Goal: Task Accomplishment & Management: Complete application form

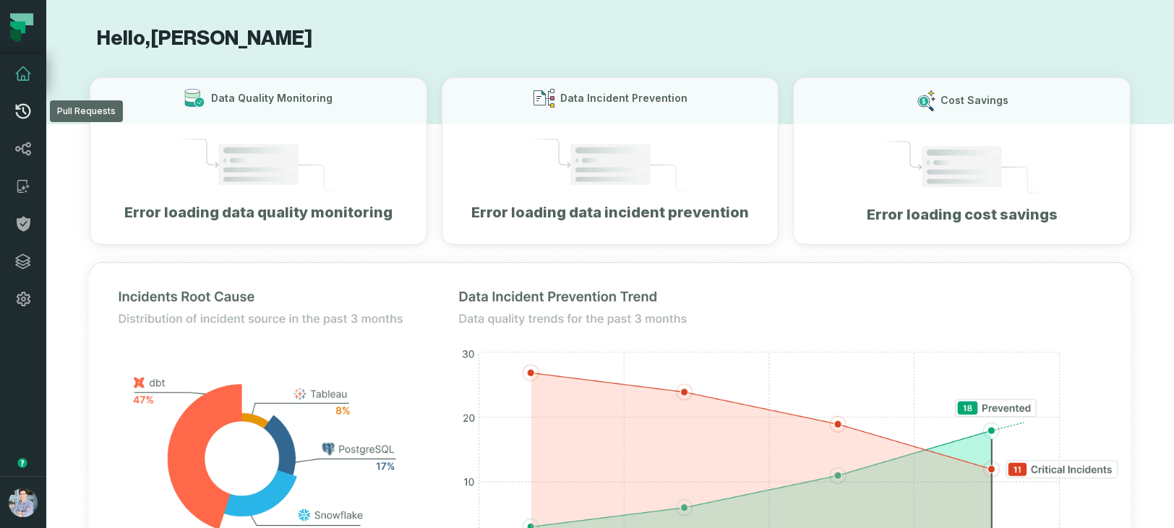
click at [25, 106] on icon at bounding box center [22, 111] width 17 height 17
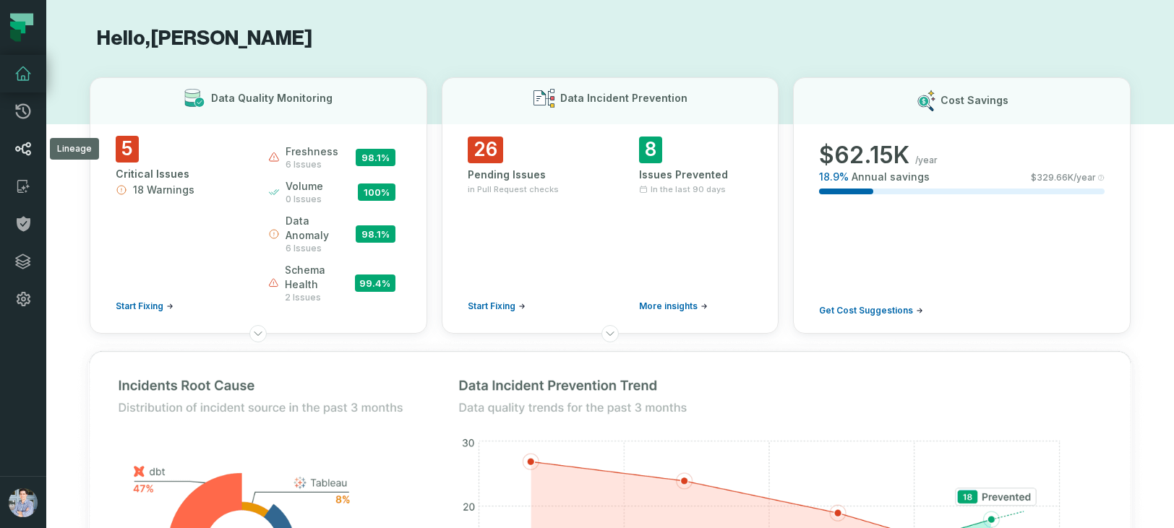
click at [25, 144] on icon at bounding box center [23, 149] width 16 height 14
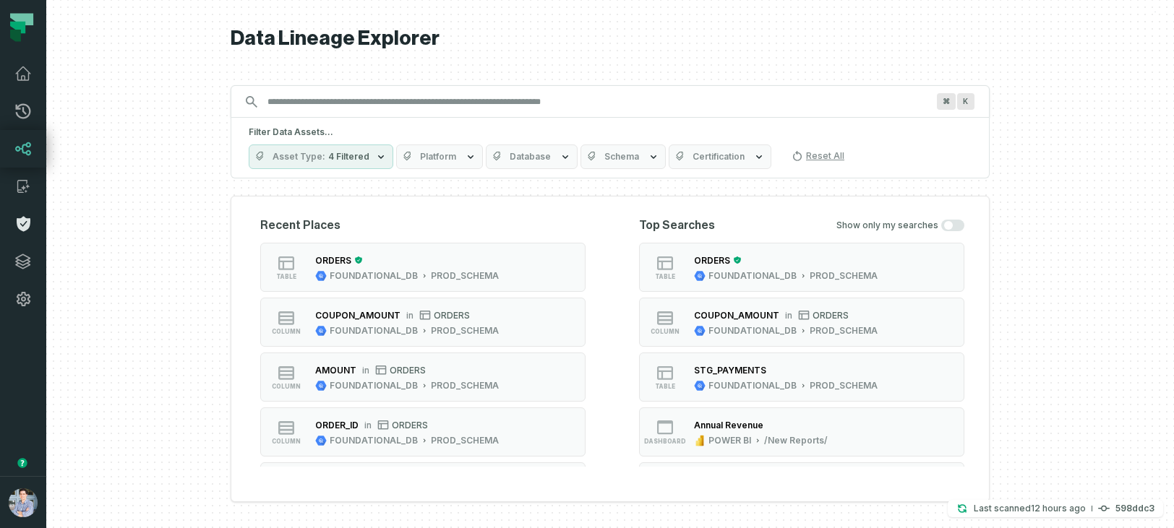
click at [23, 230] on icon at bounding box center [24, 224] width 14 height 15
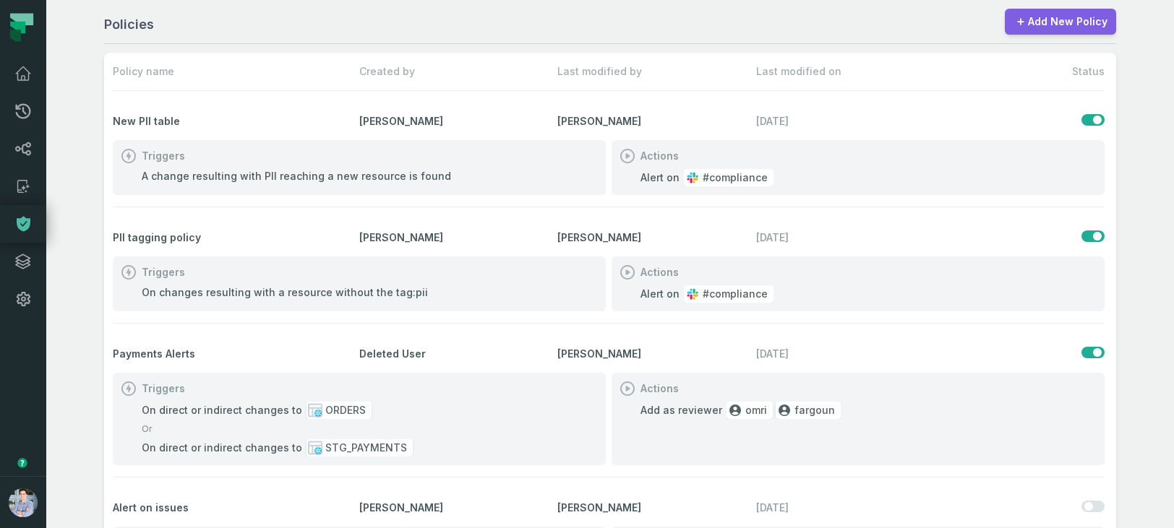
click at [1024, 21] on icon at bounding box center [1020, 21] width 7 height 7
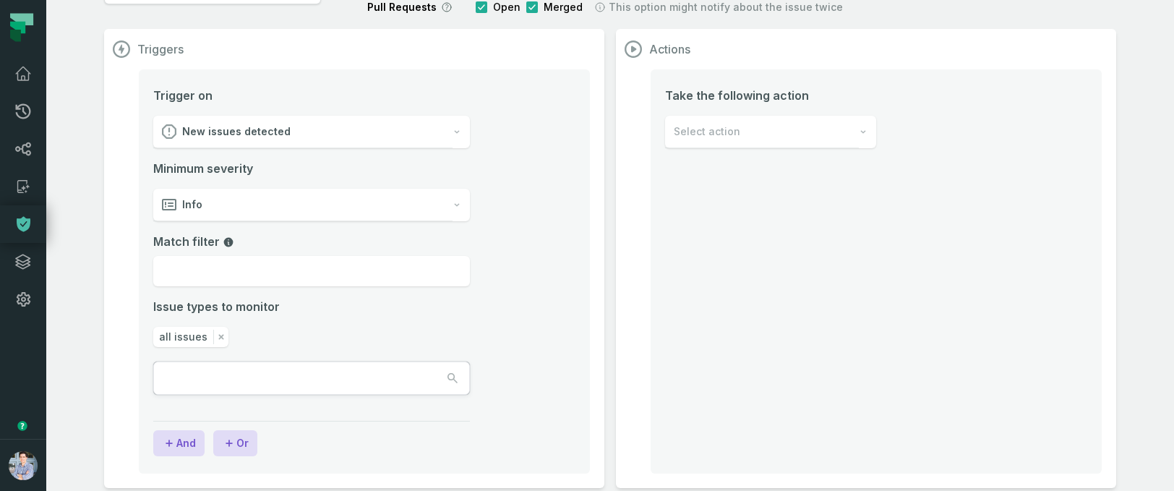
scroll to position [128, 0]
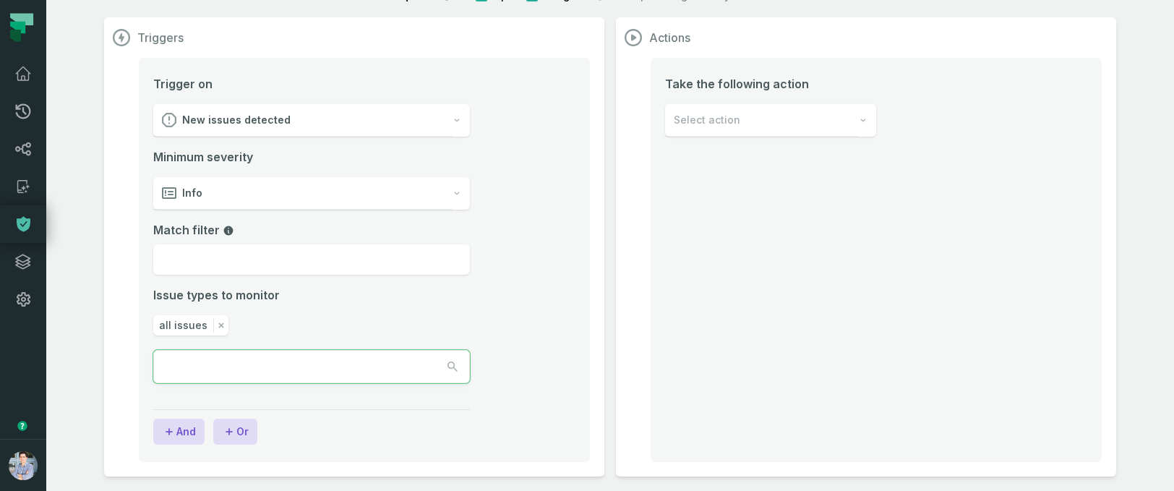
click at [233, 370] on input "text" at bounding box center [219, 367] width 130 height 32
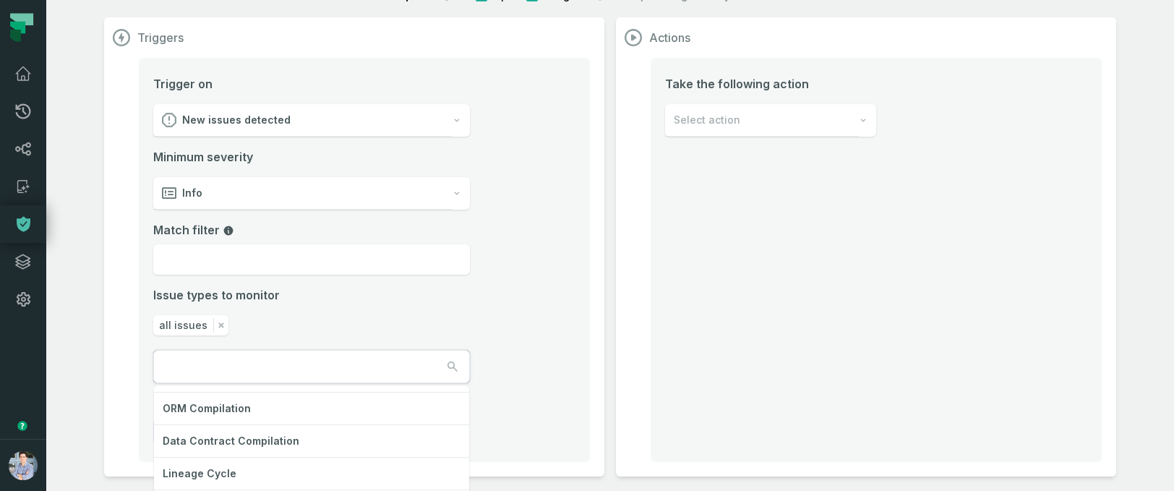
click at [20, 26] on icon at bounding box center [17, 28] width 15 height 12
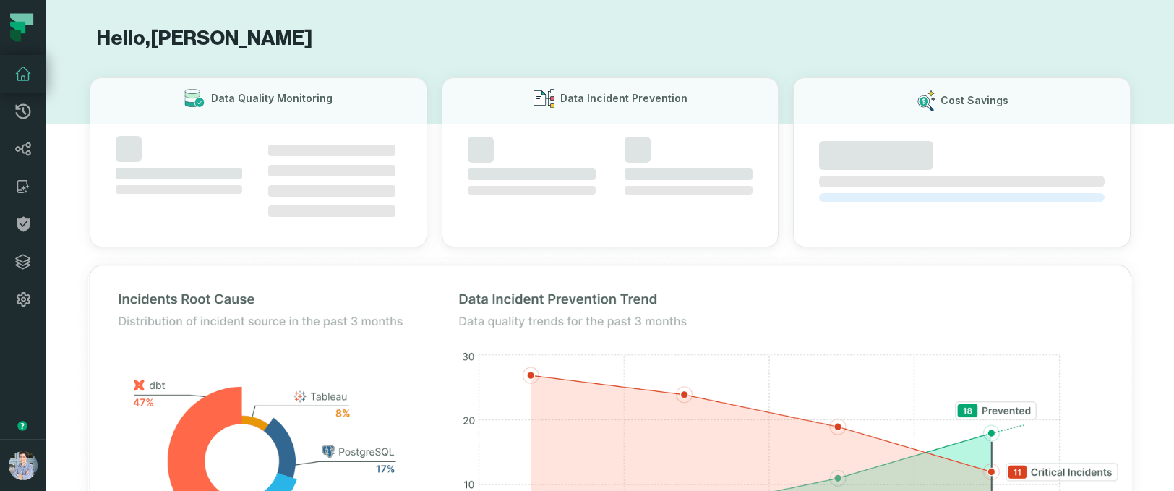
click at [18, 76] on icon at bounding box center [22, 73] width 17 height 17
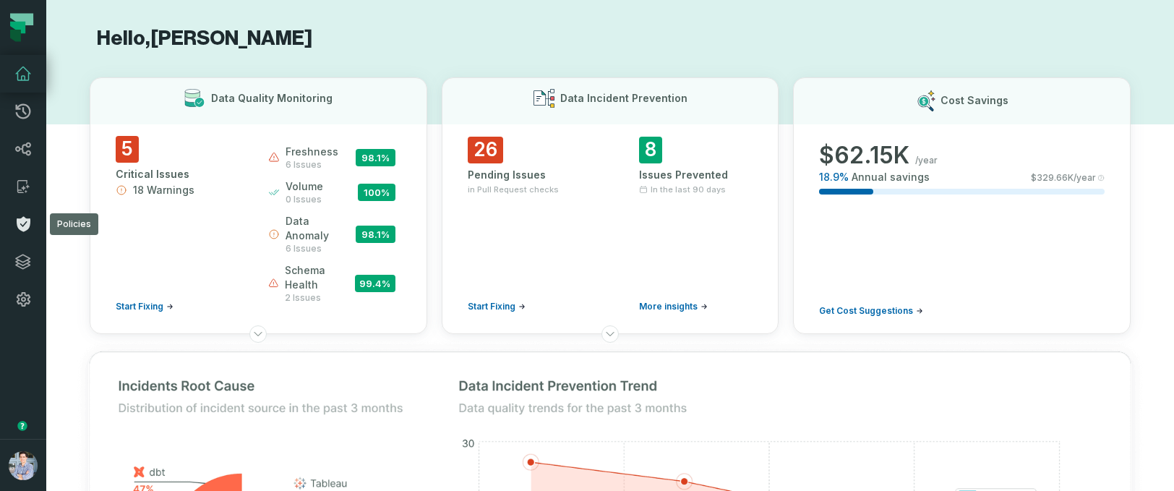
click at [24, 219] on icon at bounding box center [24, 224] width 14 height 15
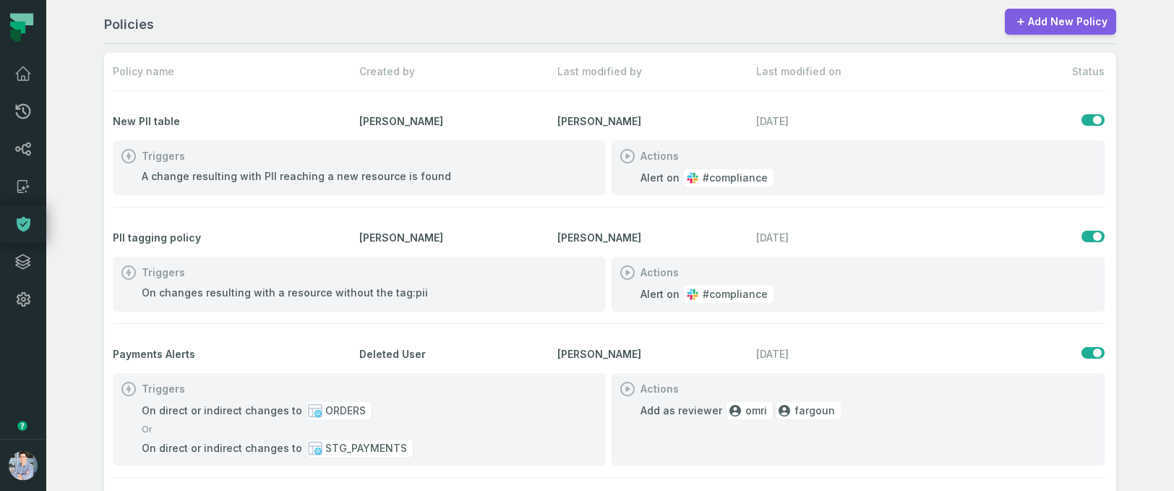
click at [1066, 21] on link "Add New Policy" at bounding box center [1060, 22] width 111 height 26
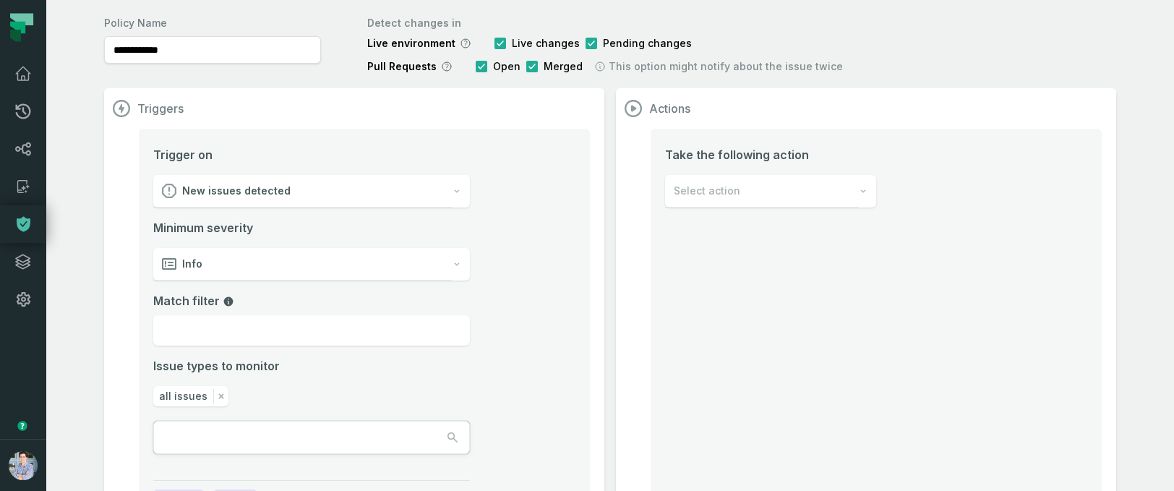
scroll to position [128, 0]
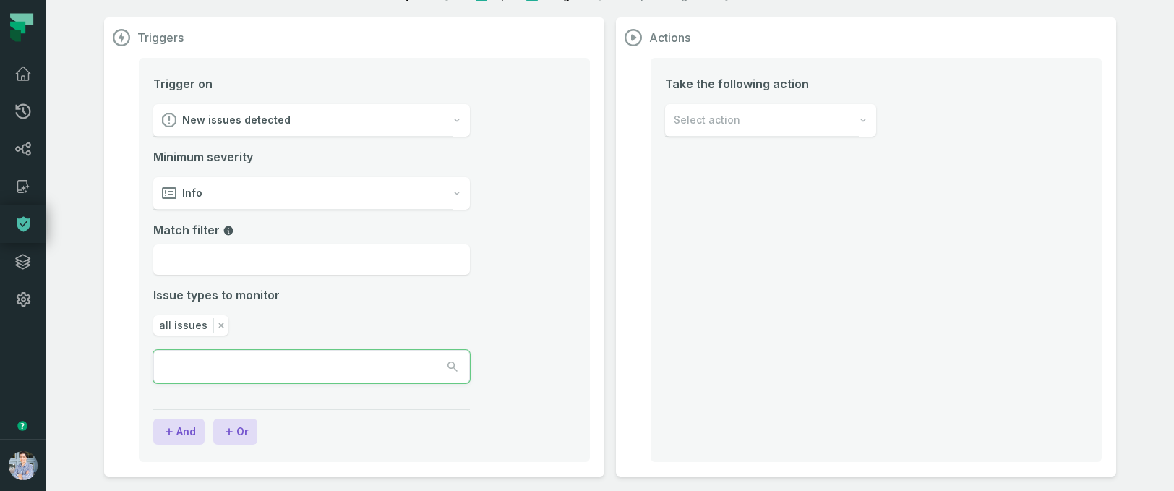
click at [369, 359] on button "button" at bounding box center [311, 367] width 315 height 32
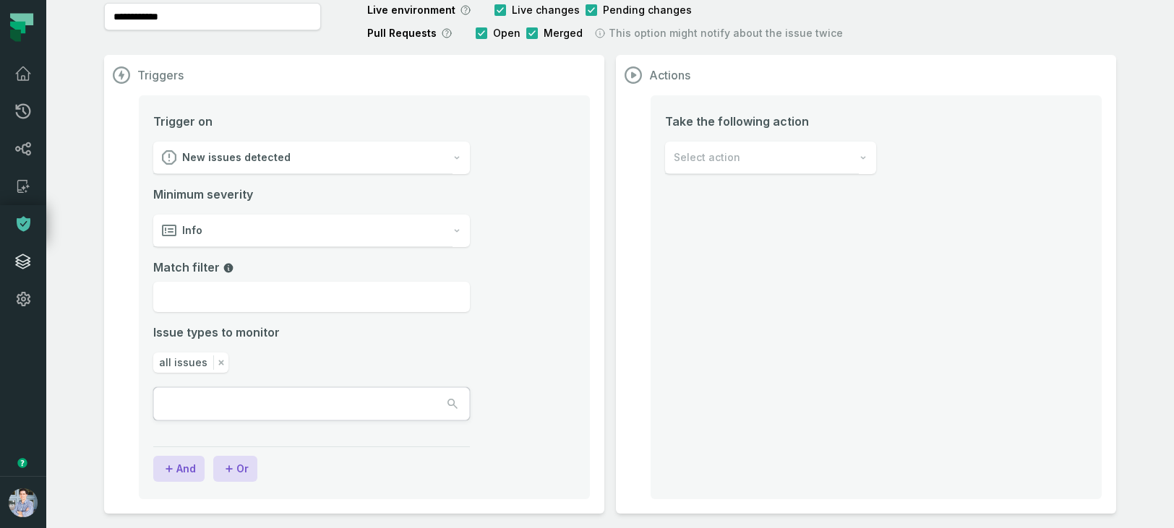
scroll to position [90, 0]
click at [22, 259] on icon at bounding box center [22, 261] width 17 height 17
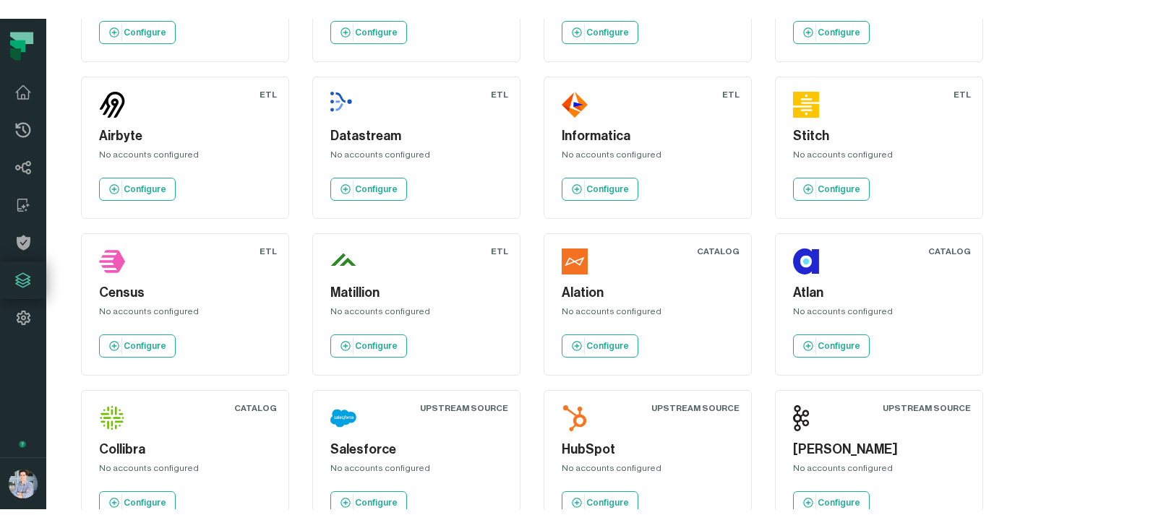
scroll to position [1105, 0]
